Goal: Transaction & Acquisition: Subscribe to service/newsletter

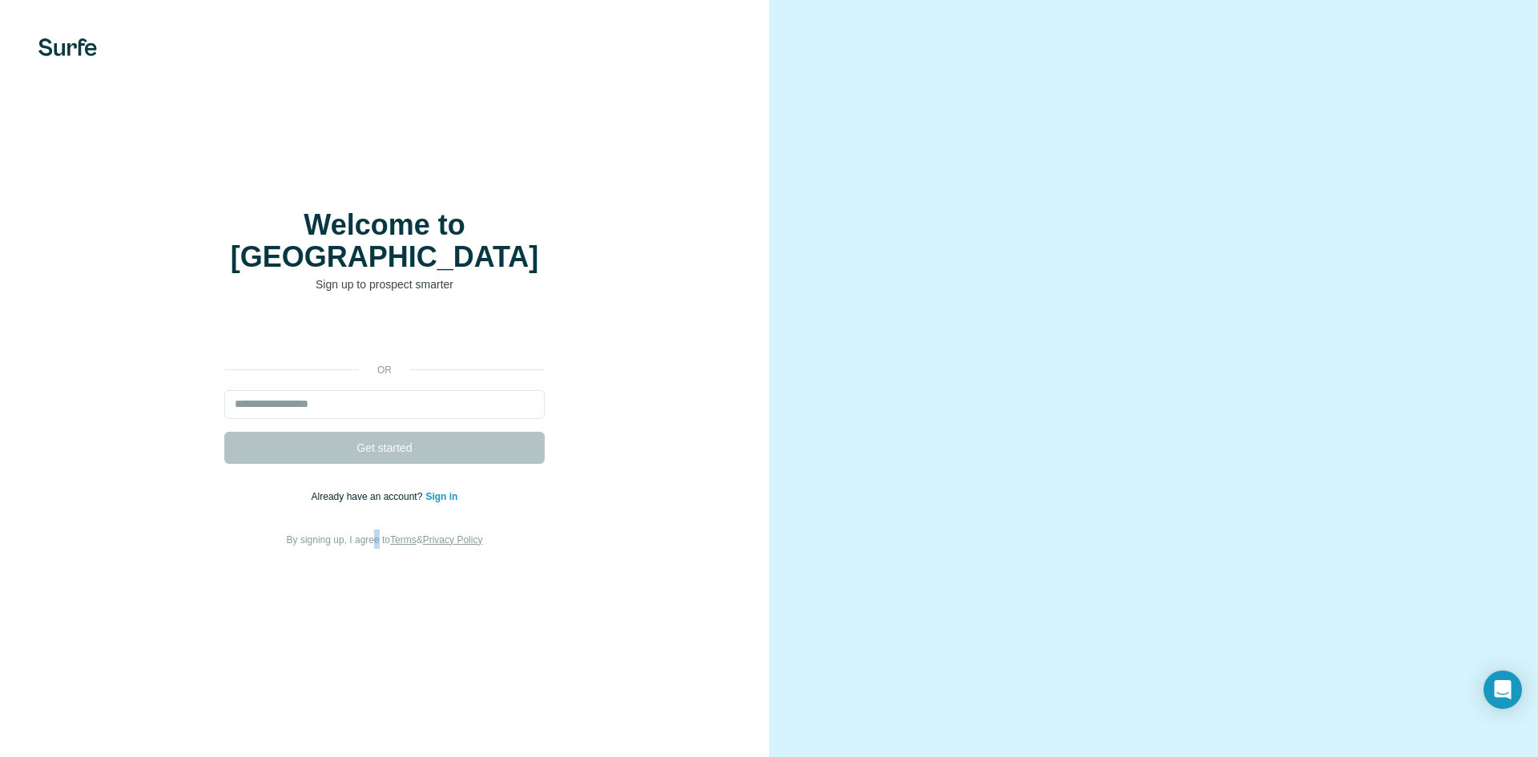
drag, startPoint x: 983, startPoint y: 185, endPoint x: 373, endPoint y: 638, distance: 759.7
click at [373, 638] on div "Welcome to Surfe Sign up to prospect smarter or Get started Already have an acc…" at bounding box center [384, 378] width 769 height 757
click at [332, 390] on input "email" at bounding box center [384, 404] width 320 height 29
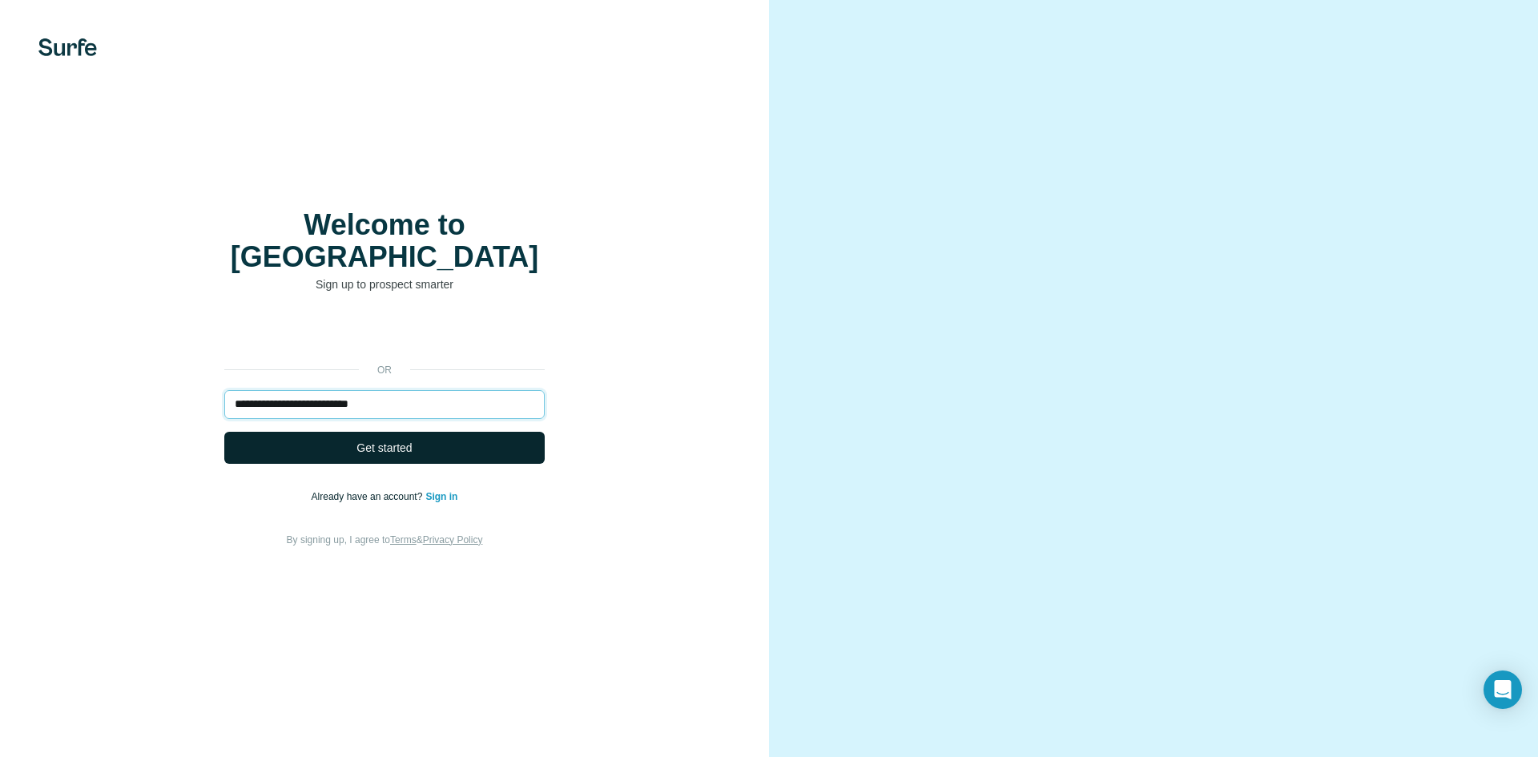
type input "**********"
click at [379, 440] on span "Get started" at bounding box center [383, 448] width 55 height 16
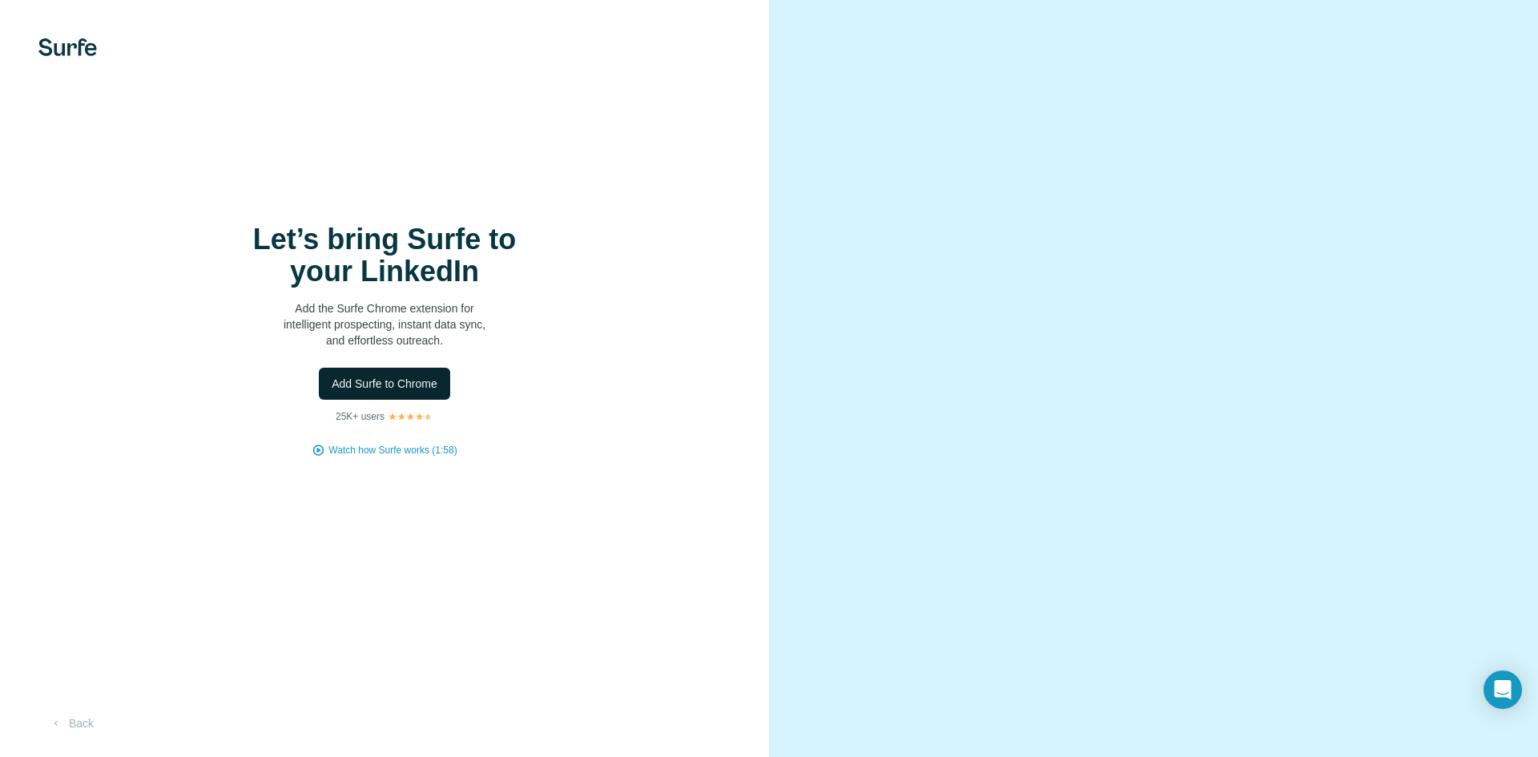
click at [398, 382] on span "Add Surfe to Chrome" at bounding box center [385, 384] width 106 height 16
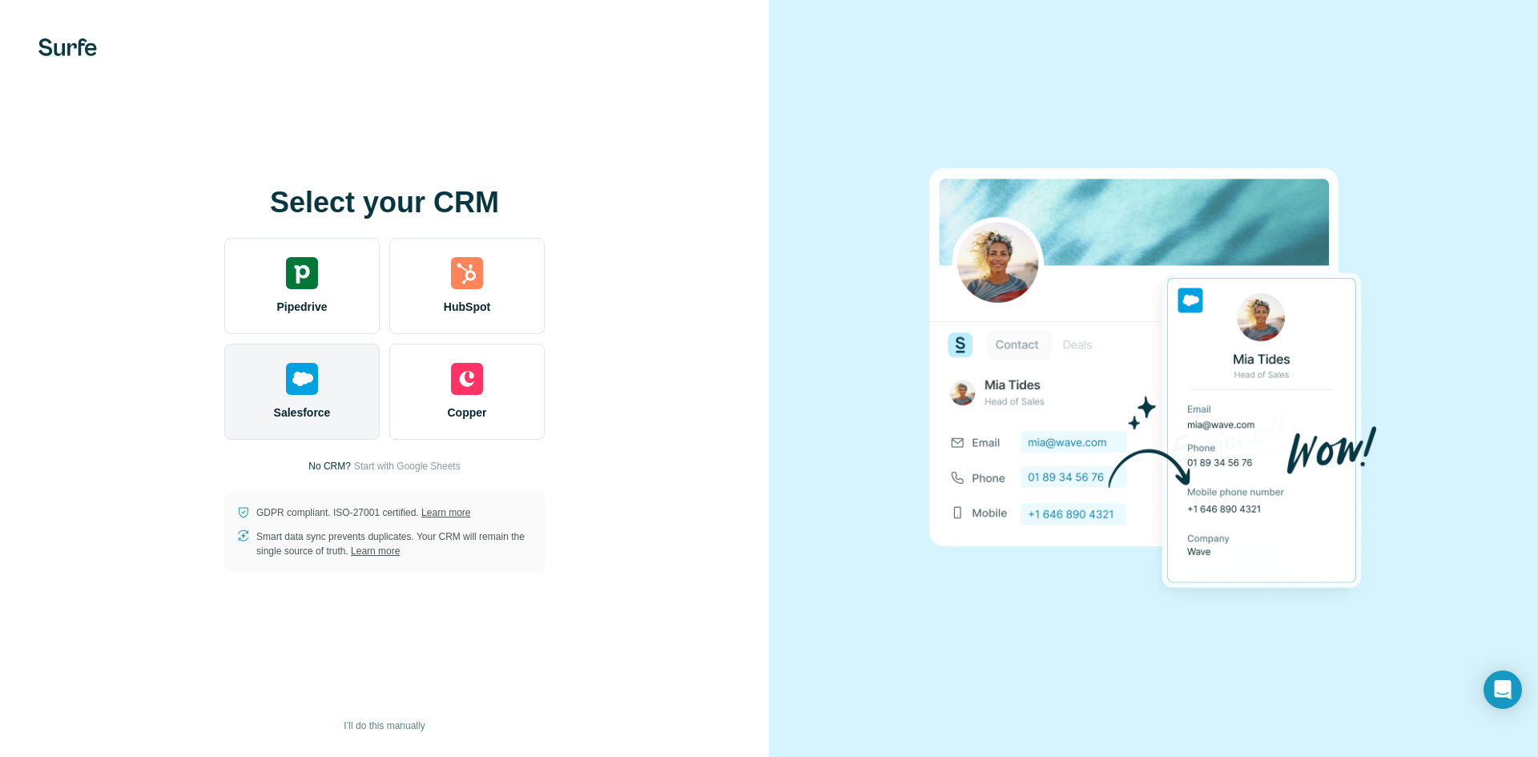
click at [298, 385] on img at bounding box center [302, 379] width 32 height 32
click at [297, 378] on img at bounding box center [302, 379] width 32 height 32
